Goal: Find specific page/section: Find specific page/section

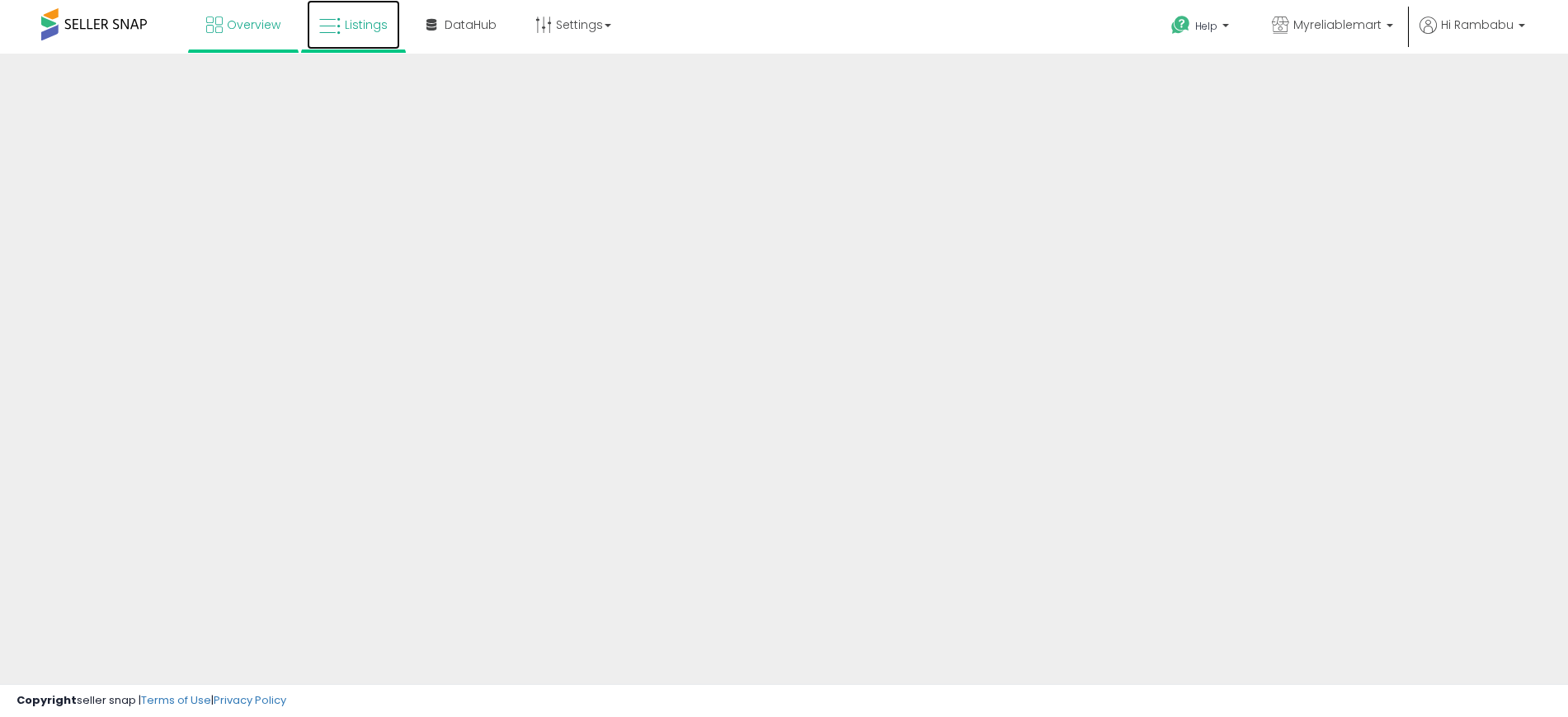
click at [359, 21] on span "Listings" at bounding box center [365, 24] width 43 height 16
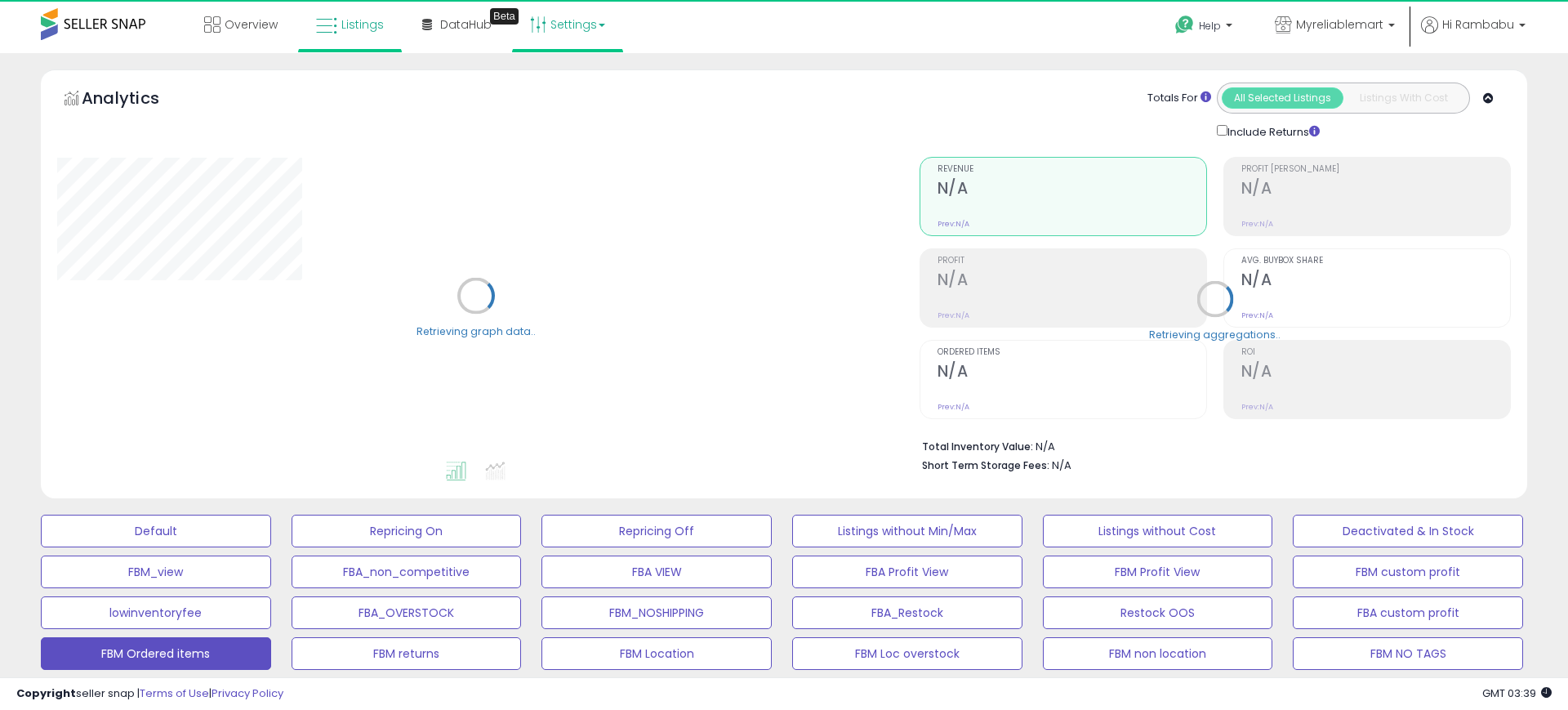
select select "**"
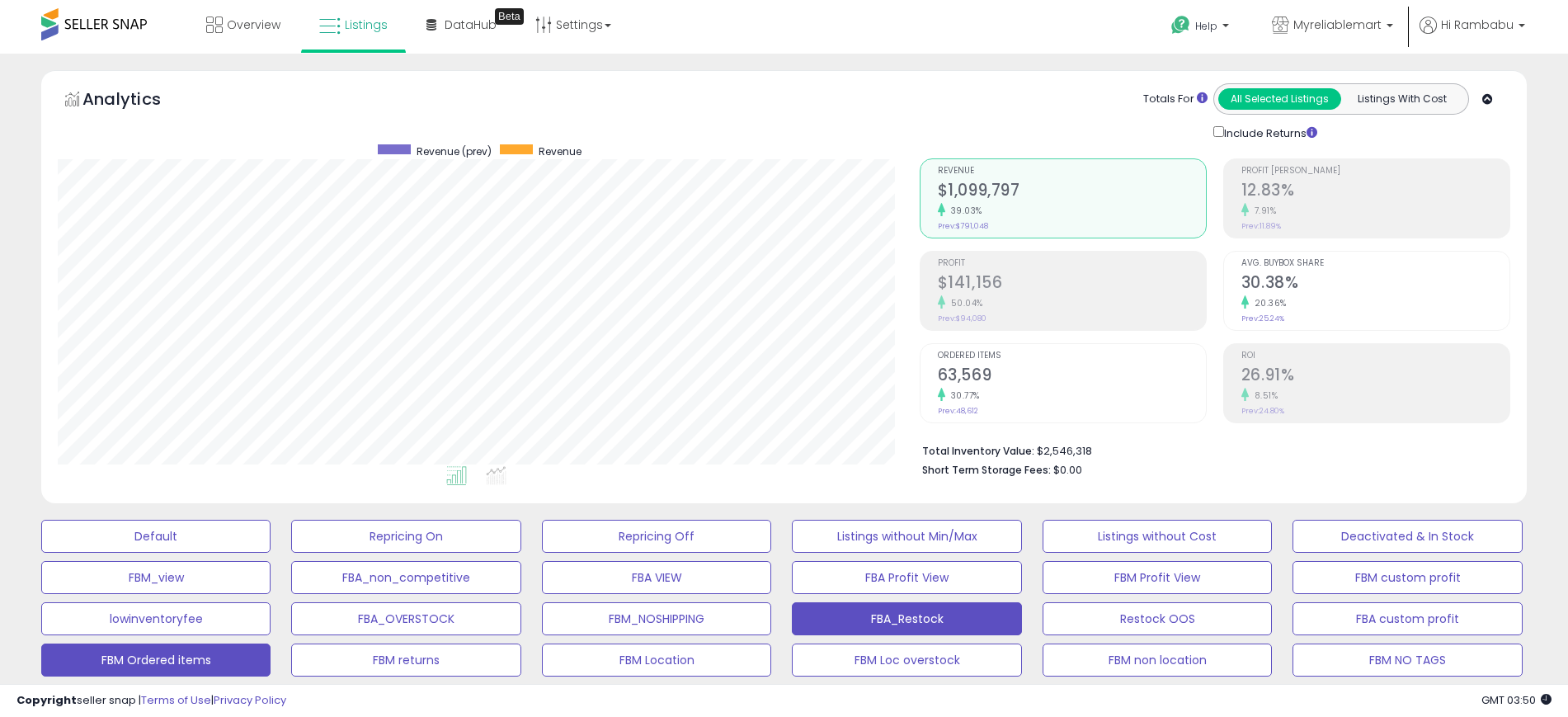
scroll to position [338, 862]
